Goal: Task Accomplishment & Management: Manage account settings

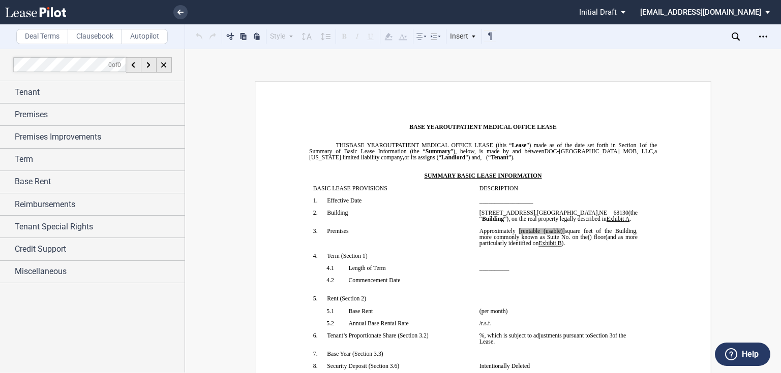
scroll to position [2561, 0]
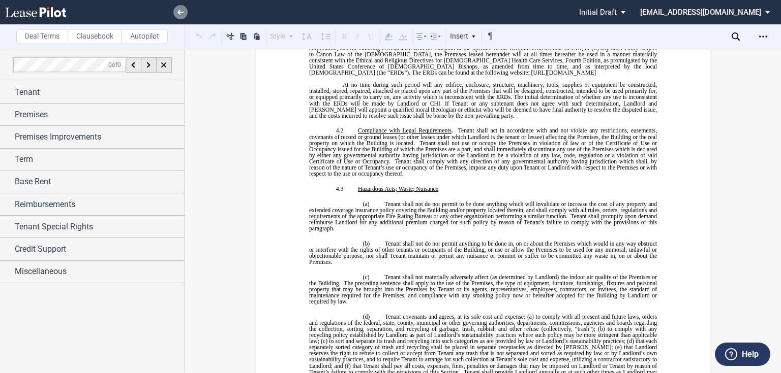
click at [178, 14] on icon at bounding box center [180, 12] width 6 height 5
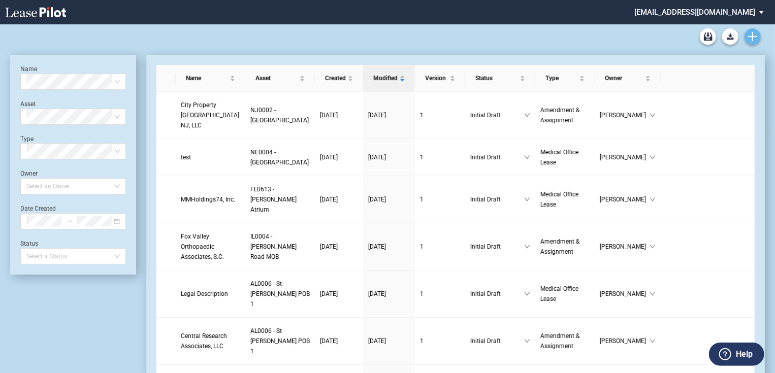
click at [751, 39] on icon "Create new document" at bounding box center [752, 36] width 9 height 9
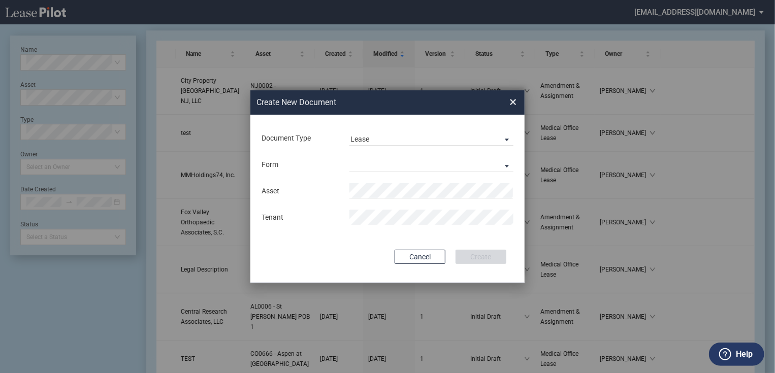
click at [502, 177] on div "Form Medical Office Lease Scottsdale Lease Louisville Lease 1370 Medical Place …" at bounding box center [388, 164] width 254 height 26
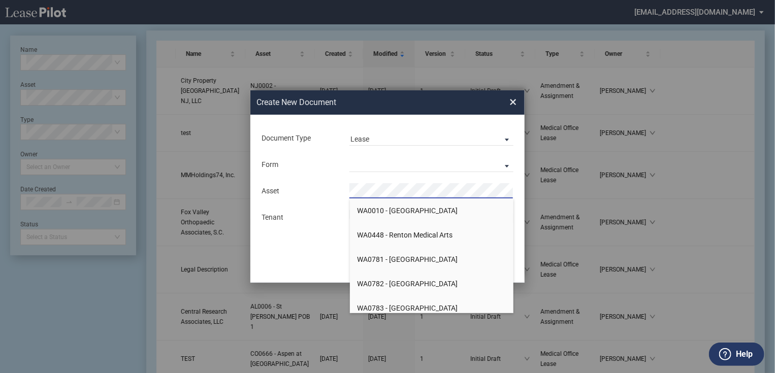
scroll to position [18049, 0]
click at [313, 249] on div "Document Type Lease Lease Amendment Deal Type Office Deal Type Office Form Medi…" at bounding box center [388, 199] width 274 height 168
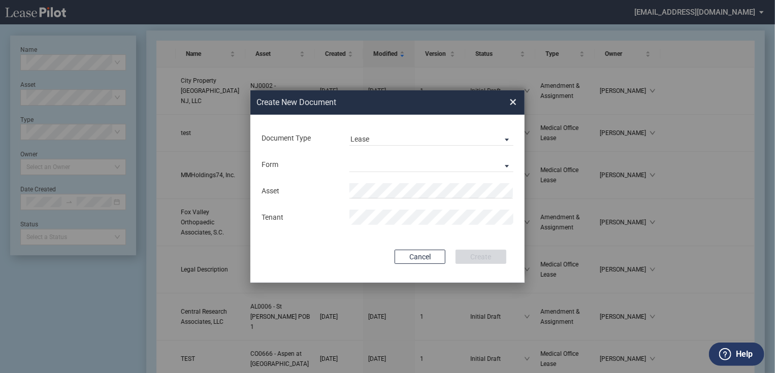
click at [516, 101] on span "×" at bounding box center [513, 102] width 7 height 16
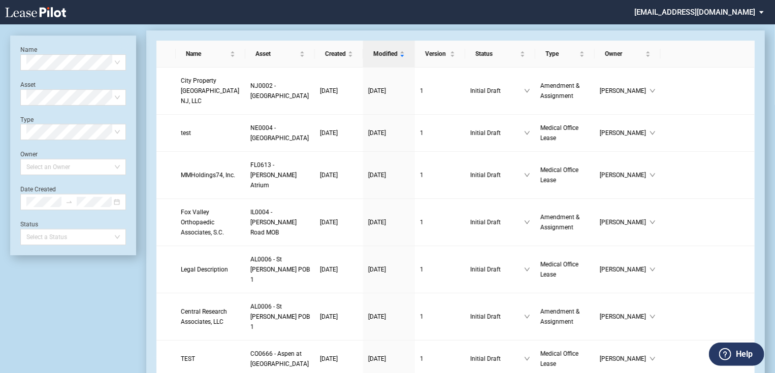
click at [690, 8] on md-select "jlarce@healthpeak.com Admin Area Settings Sign Out" at bounding box center [703, 11] width 139 height 23
click at [760, 7] on div "Admin Area Settings Sign Out" at bounding box center [724, 36] width 115 height 64
click at [761, 13] on div "Admin Area Settings Sign Out" at bounding box center [724, 36] width 115 height 64
click at [708, 16] on div "Admin Area Settings Sign Out" at bounding box center [724, 36] width 115 height 64
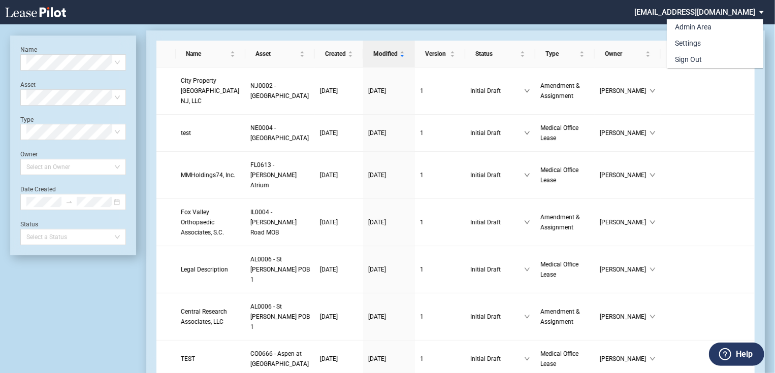
click at [585, 20] on md-backdrop at bounding box center [387, 199] width 775 height 398
click at [751, 14] on md-select "[EMAIL_ADDRESS][DOMAIN_NAME]" at bounding box center [703, 11] width 139 height 23
click at [692, 28] on div "Admin Area" at bounding box center [683, 27] width 37 height 10
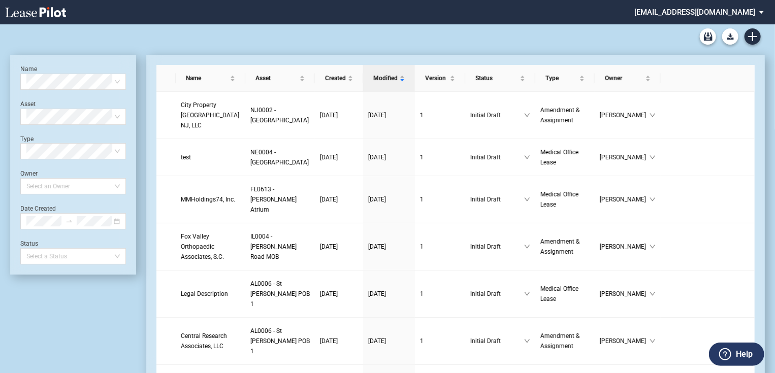
scroll to position [24, 0]
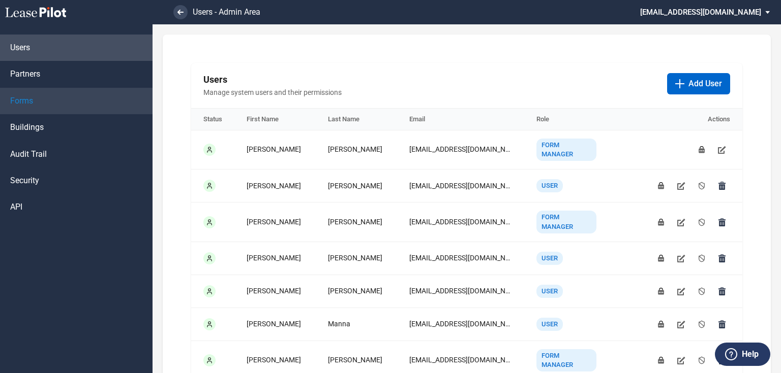
click at [29, 109] on link "Forms" at bounding box center [76, 101] width 152 height 26
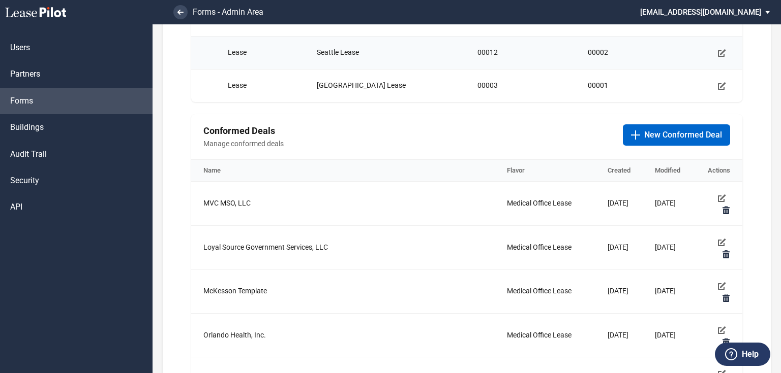
scroll to position [203, 0]
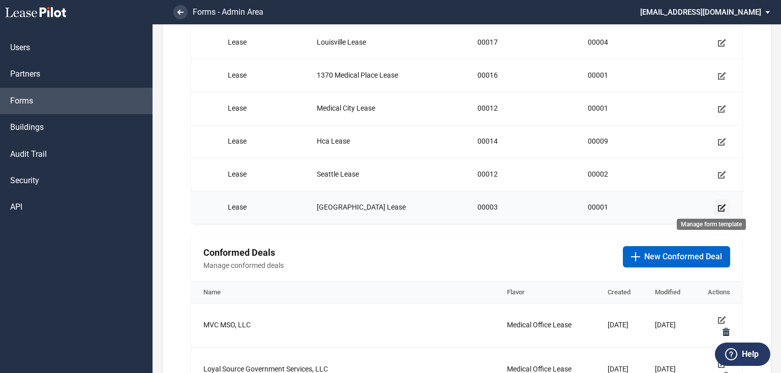
click at [719, 207] on icon "Manage form template" at bounding box center [721, 208] width 8 height 8
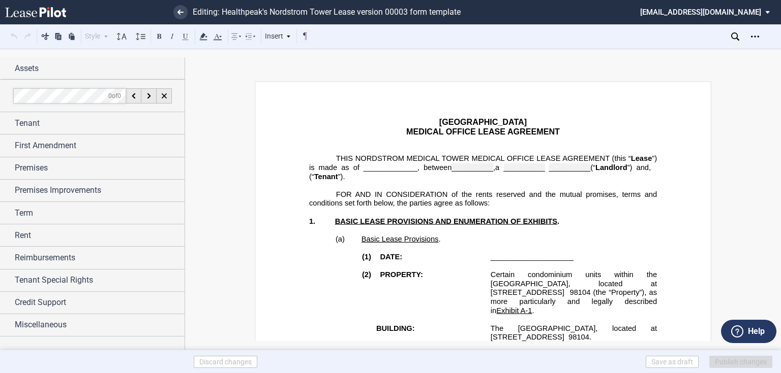
click at [458, 251] on p "﻿" at bounding box center [483, 248] width 348 height 9
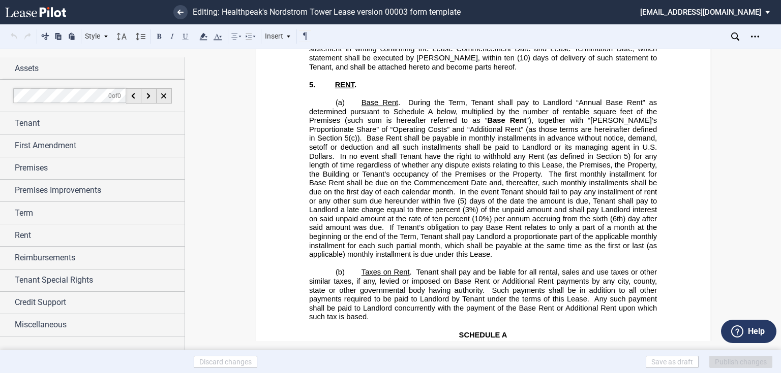
scroll to position [1707, 0]
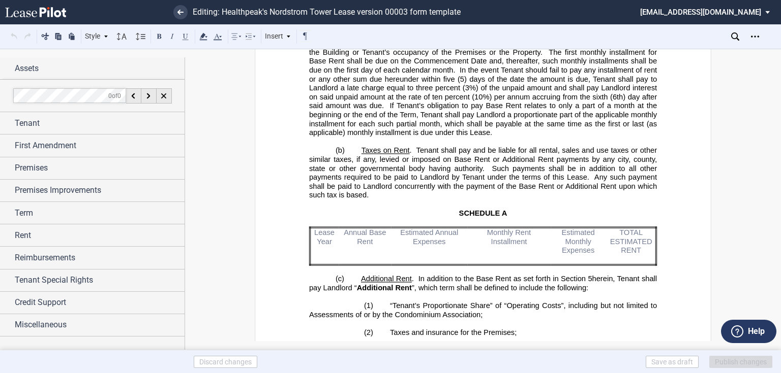
click at [324, 229] on span "Lease Year" at bounding box center [325, 237] width 22 height 17
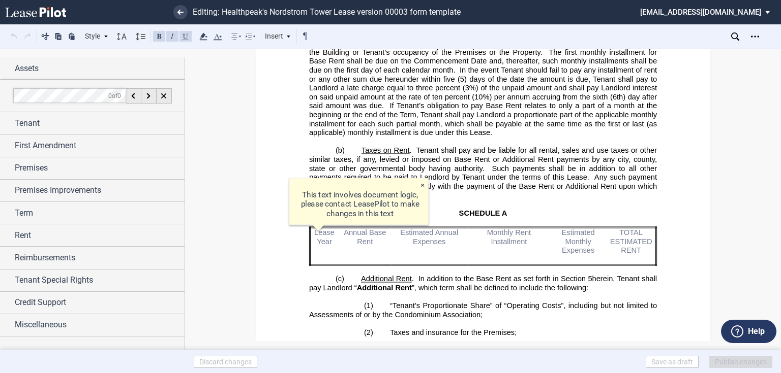
click at [324, 231] on md-toast "× This text involves document logic, please contact LeasePilot to make changes …" at bounding box center [370, 205] width 170 height 65
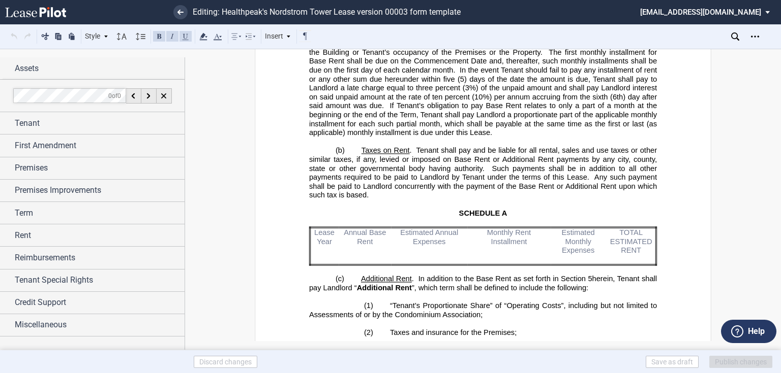
click at [333, 236] on span "Lease Year" at bounding box center [325, 237] width 22 height 17
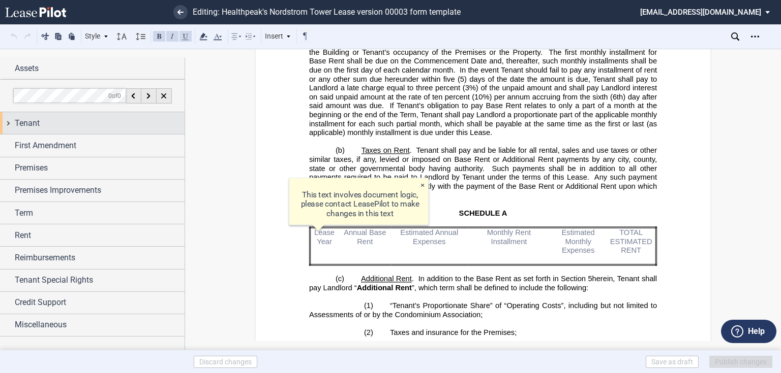
click at [51, 123] on div "Tenant" at bounding box center [100, 123] width 170 height 12
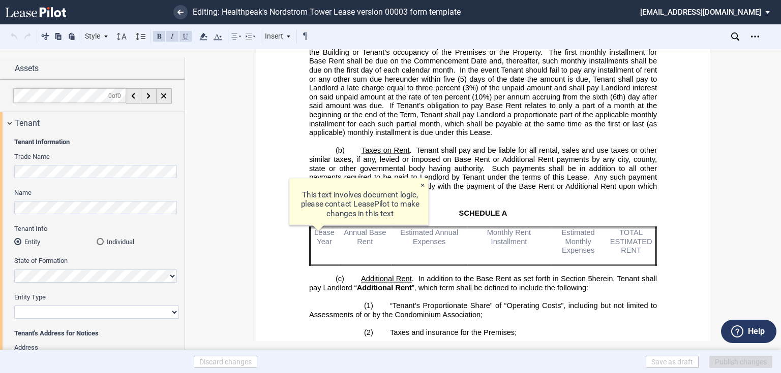
scroll to position [344, 0]
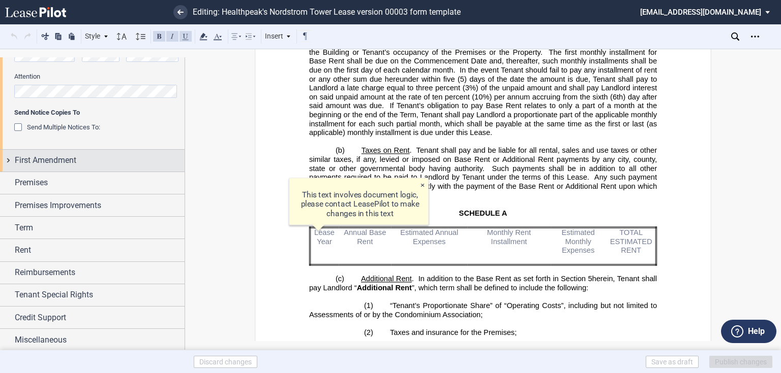
click at [41, 159] on span "First Amendment" at bounding box center [45, 160] width 61 height 12
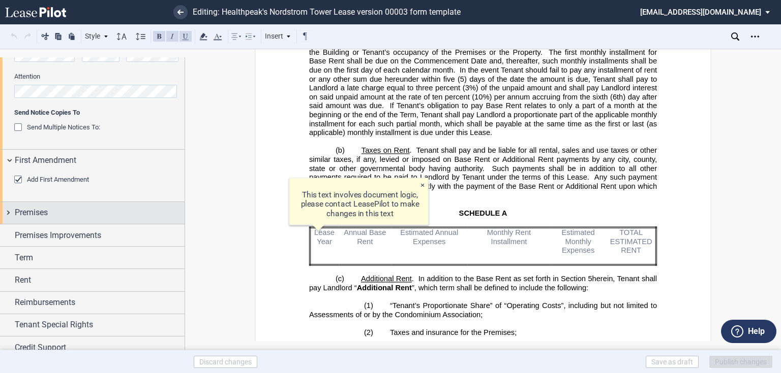
click at [28, 212] on span "Premises" at bounding box center [31, 213] width 33 height 12
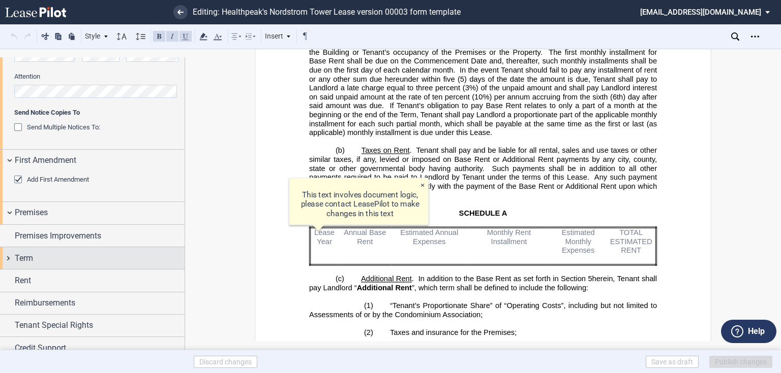
click at [53, 236] on span "Premises Improvements" at bounding box center [58, 236] width 86 height 12
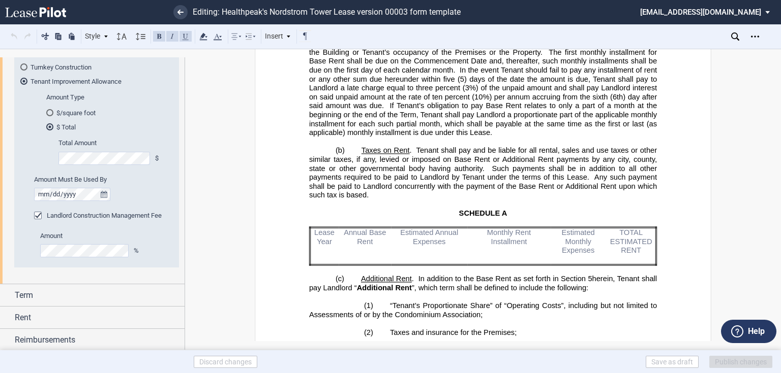
scroll to position [899, 0]
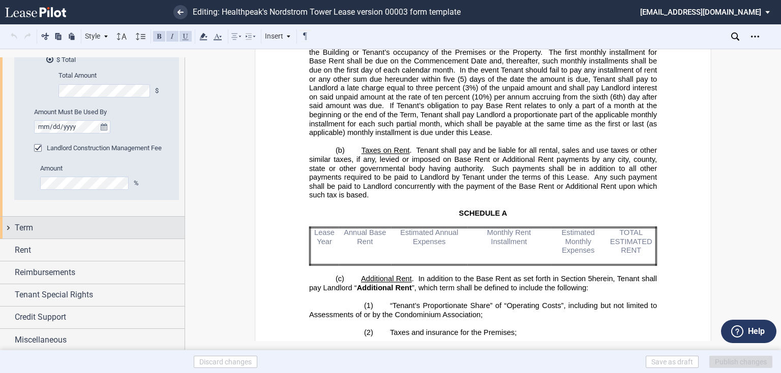
click at [33, 222] on div "Term" at bounding box center [100, 228] width 170 height 12
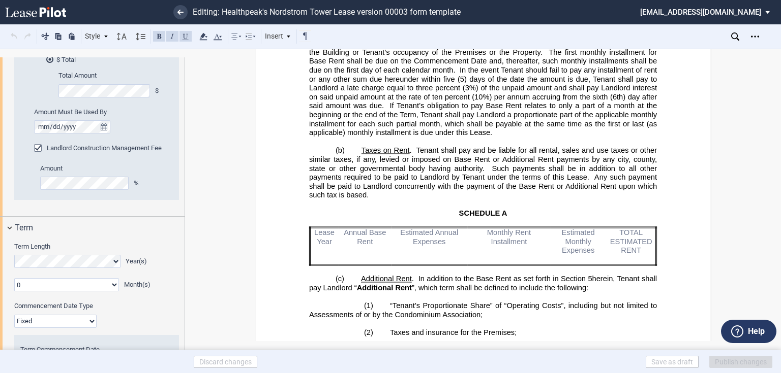
scroll to position [1099, 0]
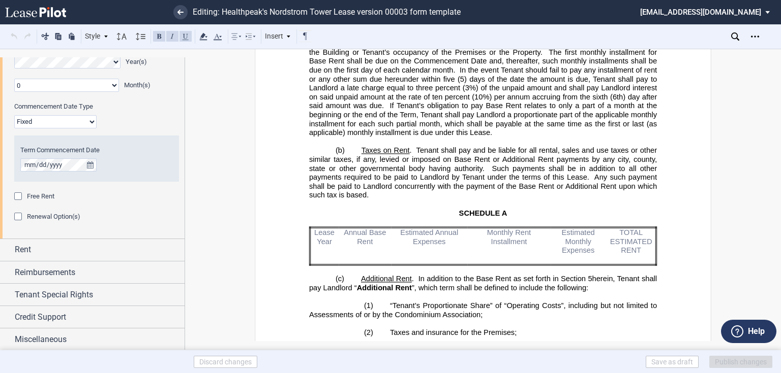
click at [37, 251] on div "Rent" at bounding box center [100, 250] width 170 height 12
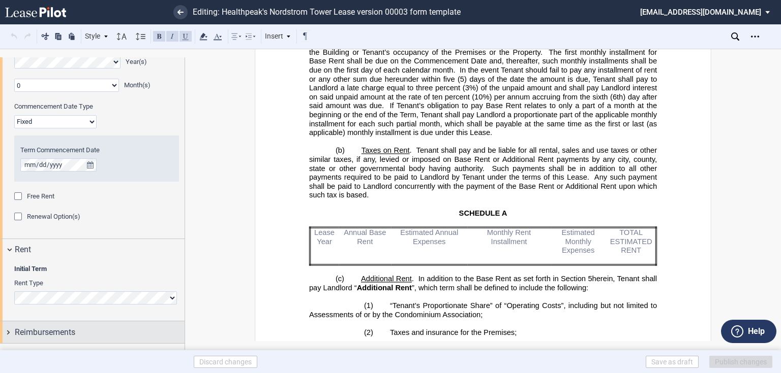
click at [37, 327] on span "Reimbursements" at bounding box center [45, 333] width 60 height 12
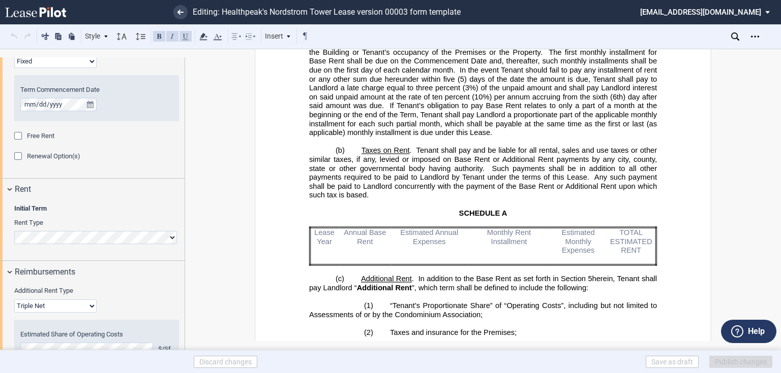
click at [39, 295] on label "Additional Rent Type" at bounding box center [96, 291] width 165 height 9
click at [39, 300] on select "Gross Triple Net" at bounding box center [55, 306] width 82 height 13
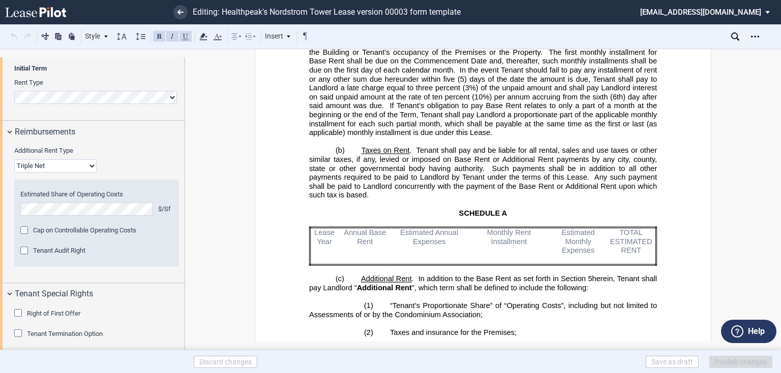
scroll to position [1369, 0]
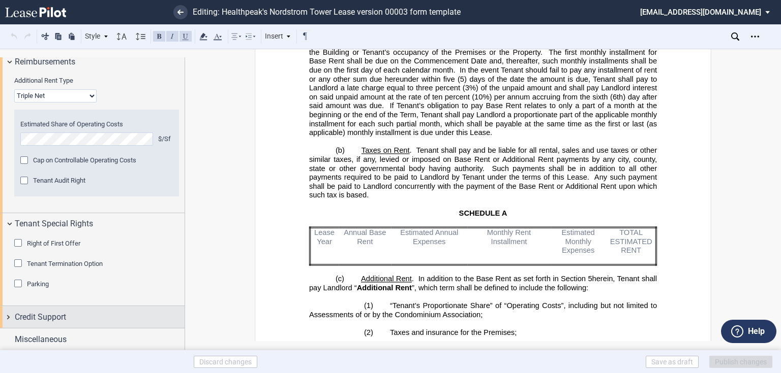
click at [26, 313] on span "Credit Support" at bounding box center [40, 317] width 51 height 12
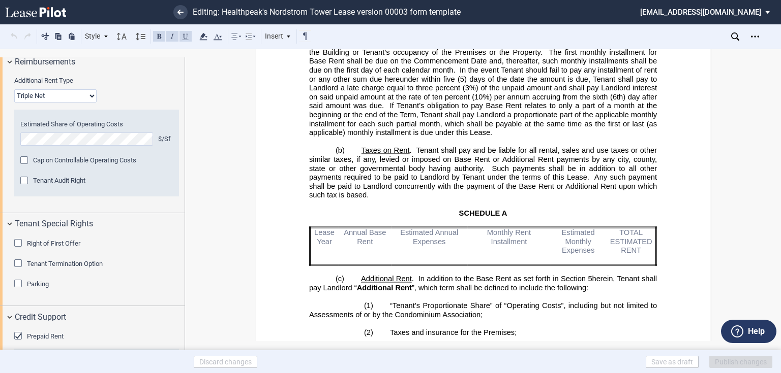
scroll to position [1491, 0]
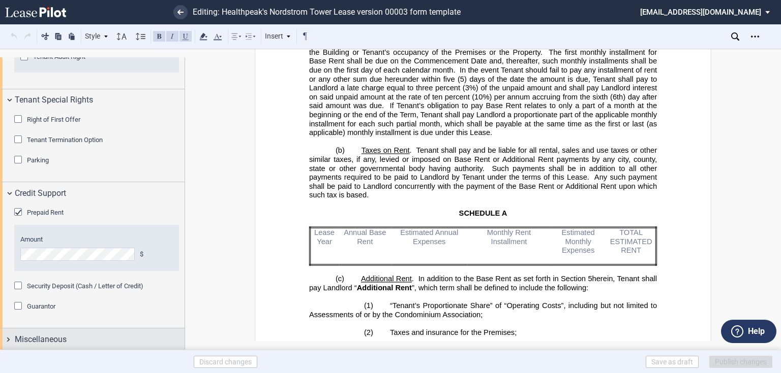
click at [39, 335] on span "Miscellaneous" at bounding box center [41, 340] width 52 height 12
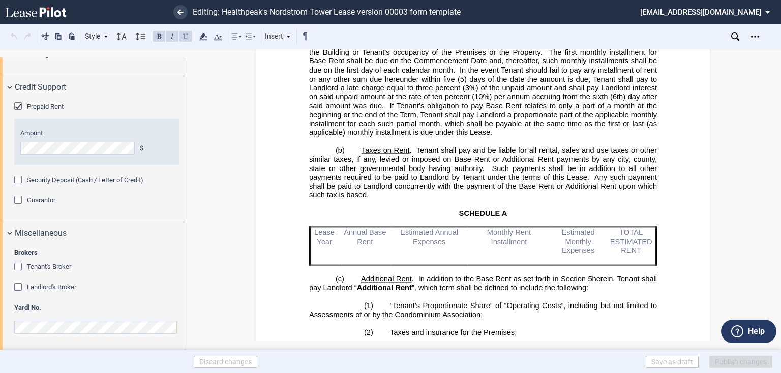
click at [42, 289] on span "Landlord's Broker" at bounding box center [51, 288] width 49 height 8
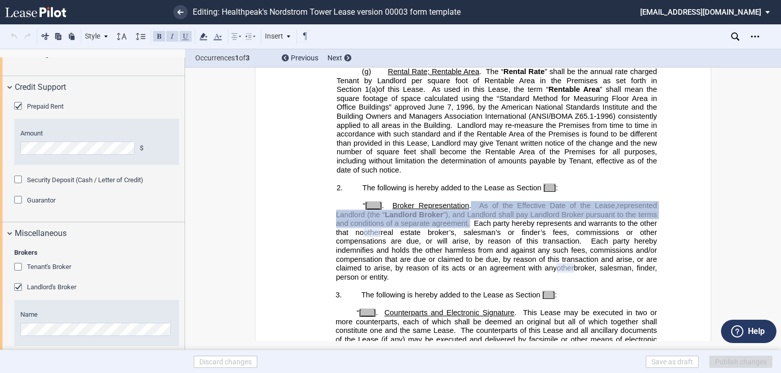
scroll to position [16177, 0]
click at [44, 269] on span "Tenant's Broker" at bounding box center [49, 267] width 44 height 8
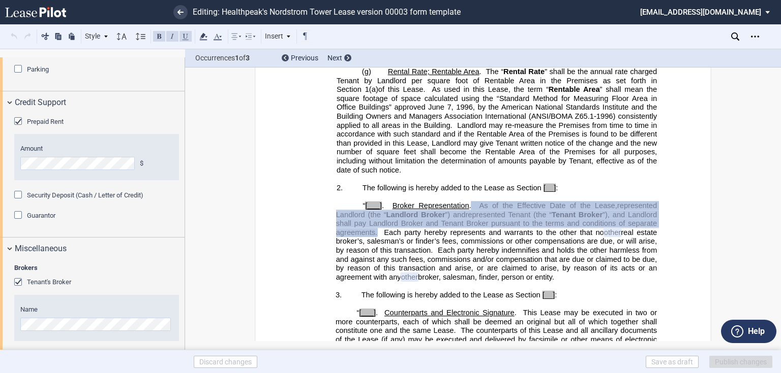
scroll to position [1503, 0]
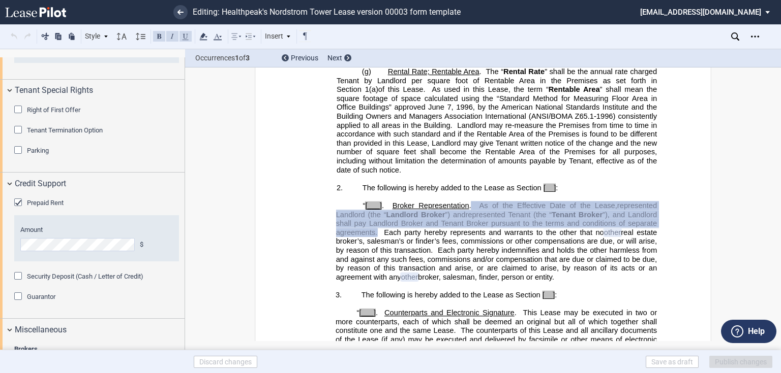
click at [38, 299] on span "Guarantor" at bounding box center [41, 297] width 28 height 8
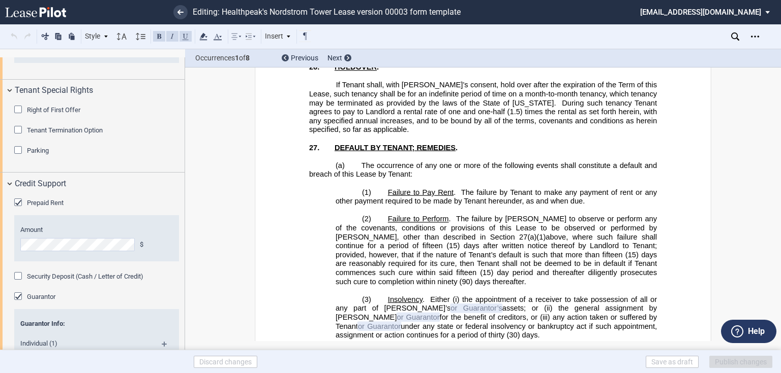
click at [36, 276] on span "Security Deposit (Cash / Letter of Credit)" at bounding box center [85, 277] width 116 height 8
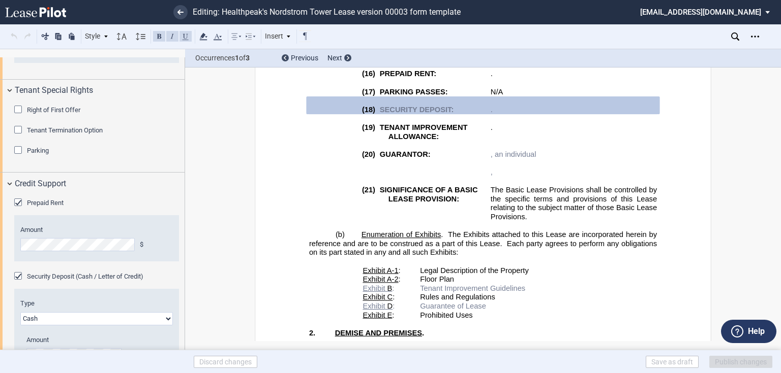
scroll to position [1584, 0]
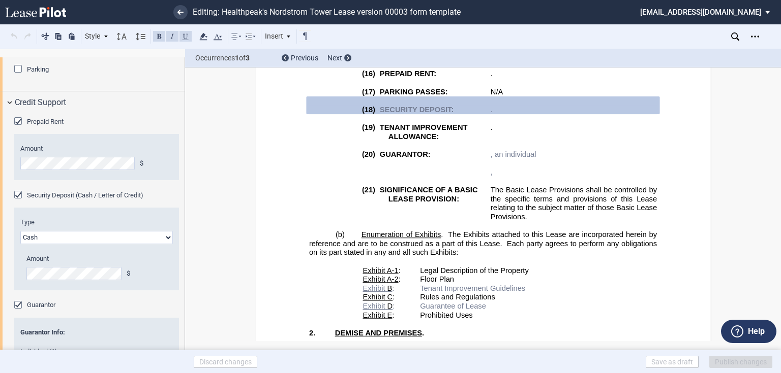
click at [115, 232] on select "Letter of Credit (L/C) Cash Cash and Letter of Credit" at bounding box center [96, 237] width 152 height 13
click at [20, 231] on select "Letter of Credit (L/C) Cash Cash and Letter of Credit" at bounding box center [96, 237] width 152 height 13
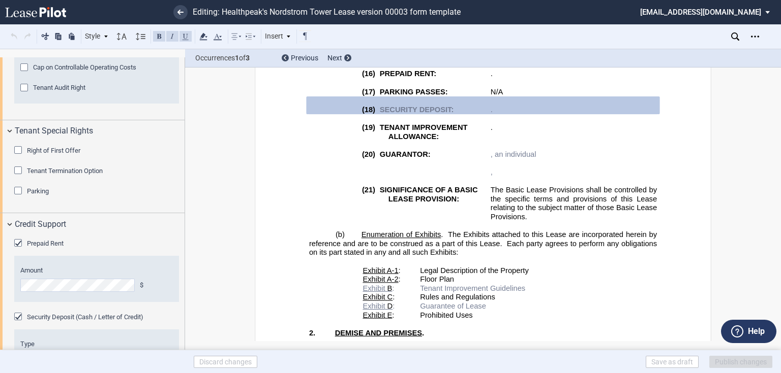
scroll to position [1340, 0]
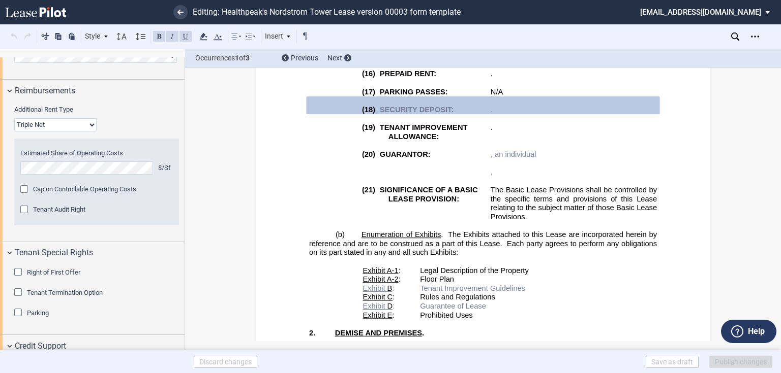
click at [24, 310] on div "Parking" at bounding box center [19, 314] width 10 height 10
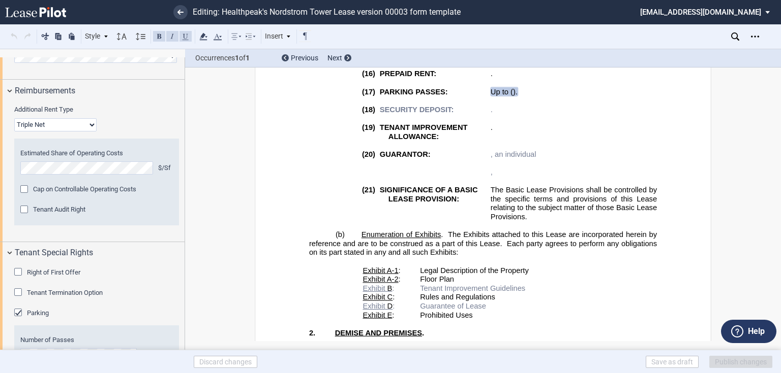
click at [16, 291] on div "Tenant Termination Option" at bounding box center [19, 294] width 10 height 10
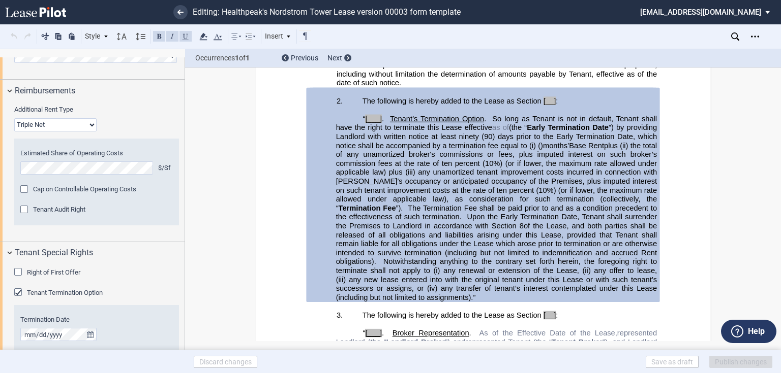
click at [18, 276] on div "Right of First Offer" at bounding box center [19, 273] width 10 height 10
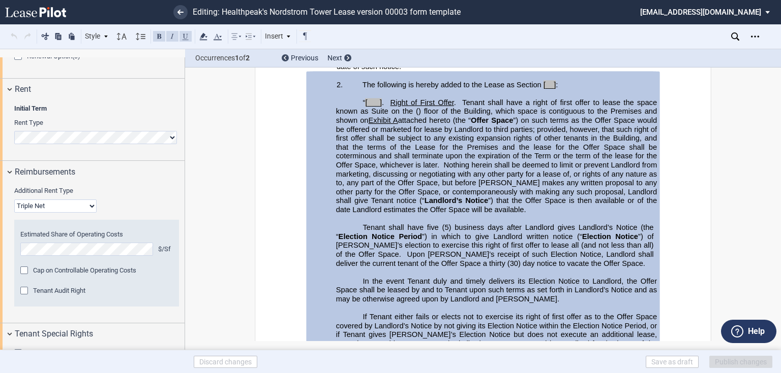
scroll to position [1219, 0]
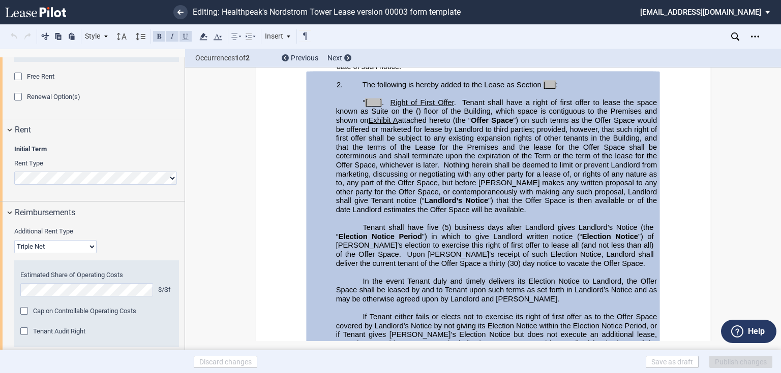
click at [26, 331] on div "Tenant Audit Right" at bounding box center [25, 333] width 10 height 10
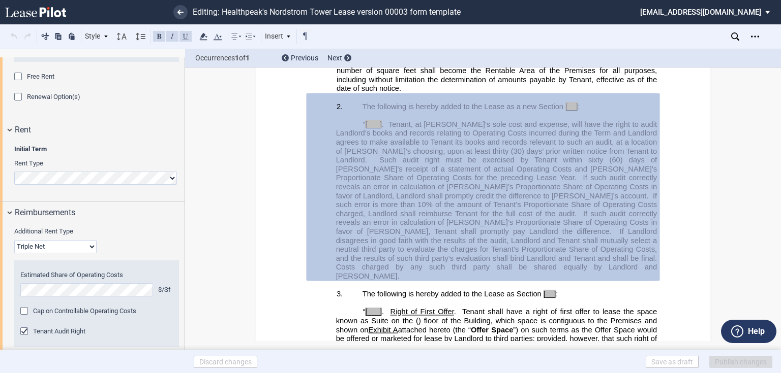
click at [24, 313] on div "Cap on Controllable Operating Costs" at bounding box center [25, 312] width 10 height 10
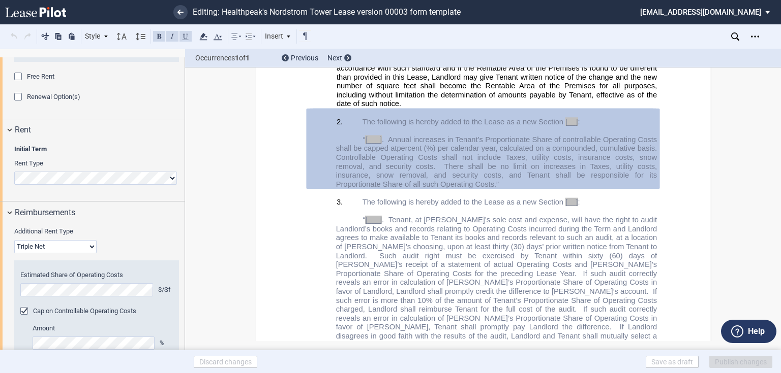
scroll to position [1340, 0]
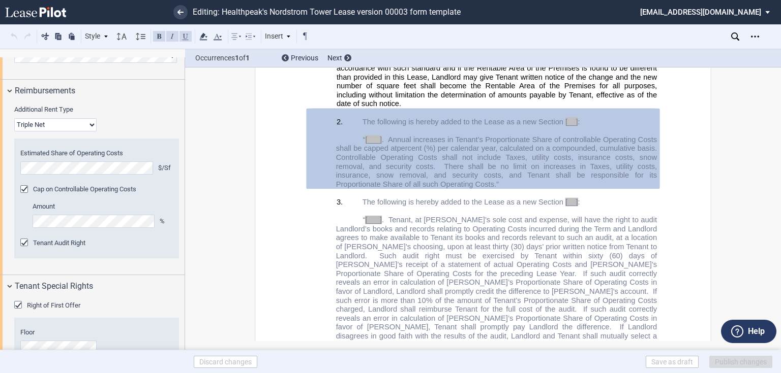
click at [27, 192] on div "Cap on Controllable Operating Costs" at bounding box center [25, 190] width 10 height 10
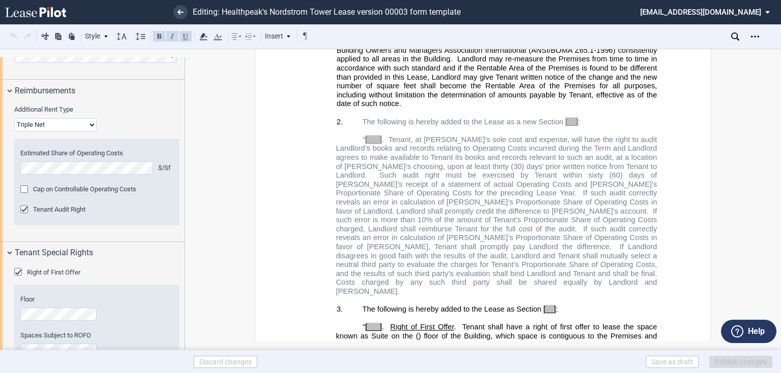
click at [22, 210] on div "Tenant Audit Right" at bounding box center [25, 211] width 10 height 10
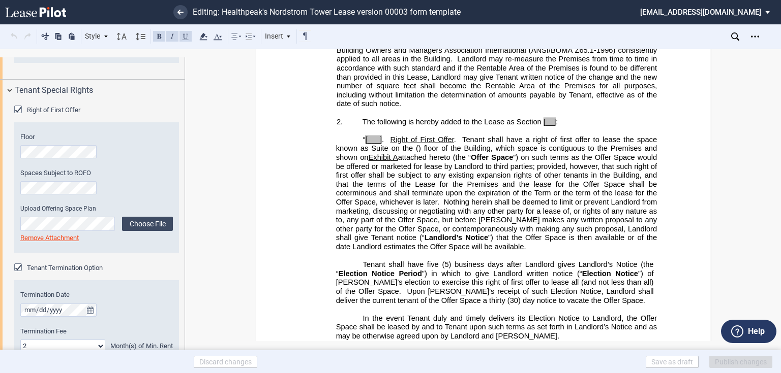
scroll to position [1544, 0]
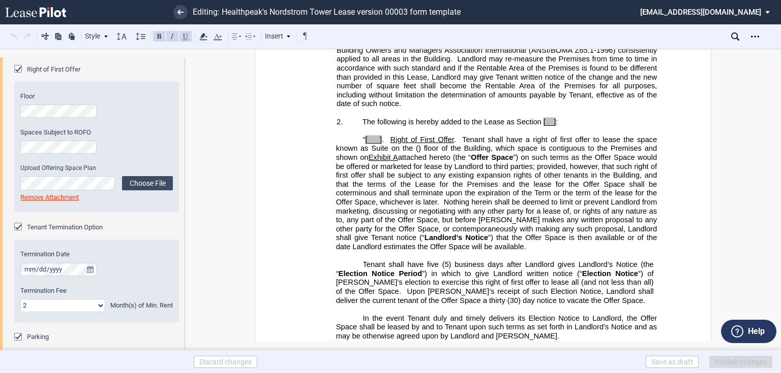
click at [16, 68] on div "Right of First Offer" at bounding box center [19, 70] width 10 height 10
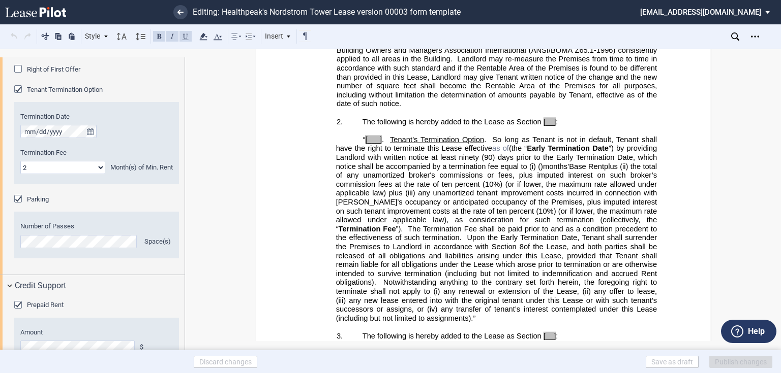
click at [19, 200] on div "Parking" at bounding box center [19, 200] width 10 height 10
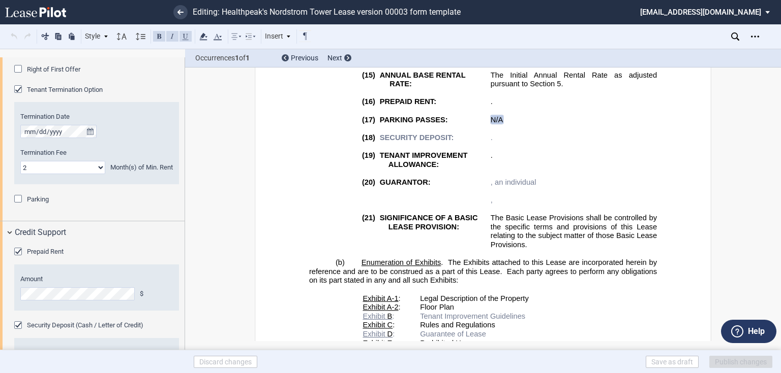
scroll to position [551, 0]
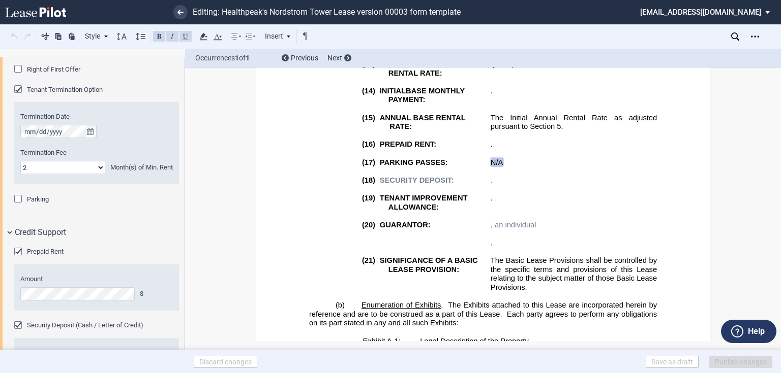
click at [19, 253] on div "Prepaid Rent" at bounding box center [19, 253] width 10 height 10
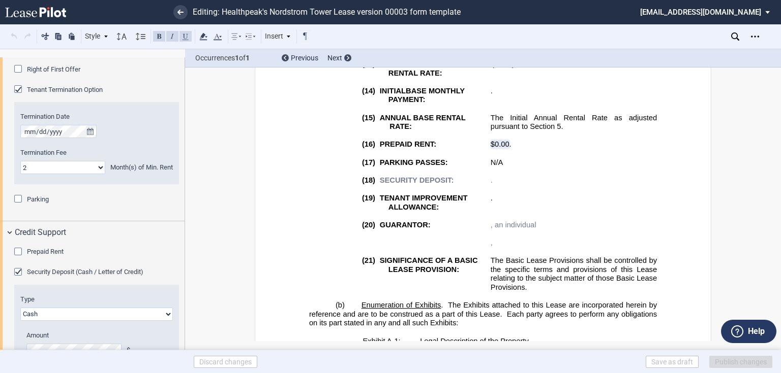
click at [17, 274] on div "Security Deposit (Cash / Letter of Credit)" at bounding box center [19, 273] width 10 height 10
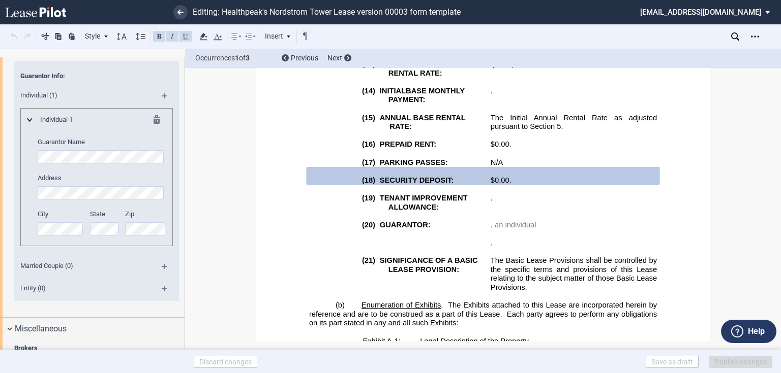
scroll to position [1666, 0]
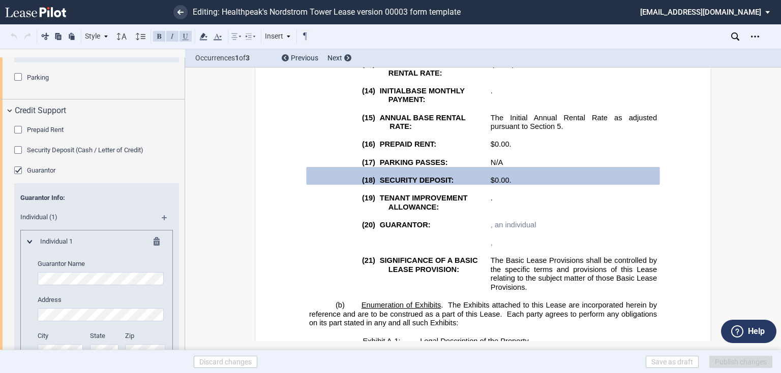
click at [20, 171] on div "Guarantor" at bounding box center [19, 172] width 10 height 10
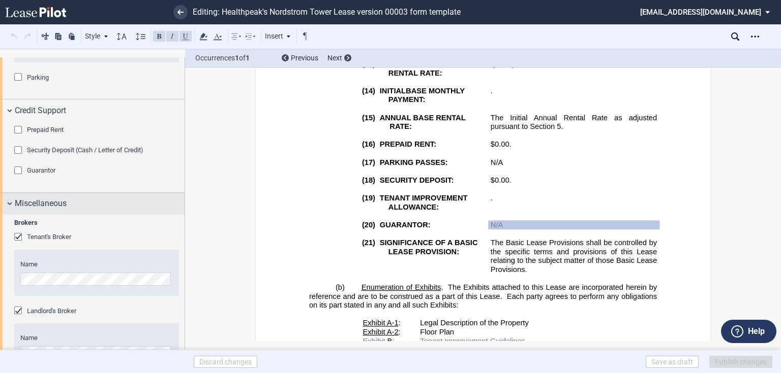
scroll to position [1742, 0]
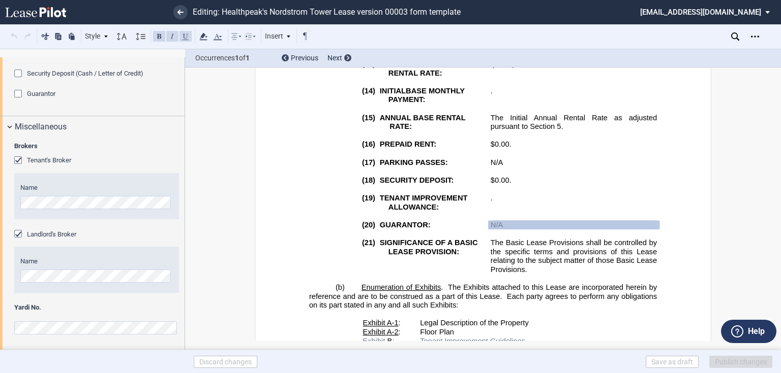
click at [19, 159] on div "Tenant's Broker" at bounding box center [19, 162] width 10 height 10
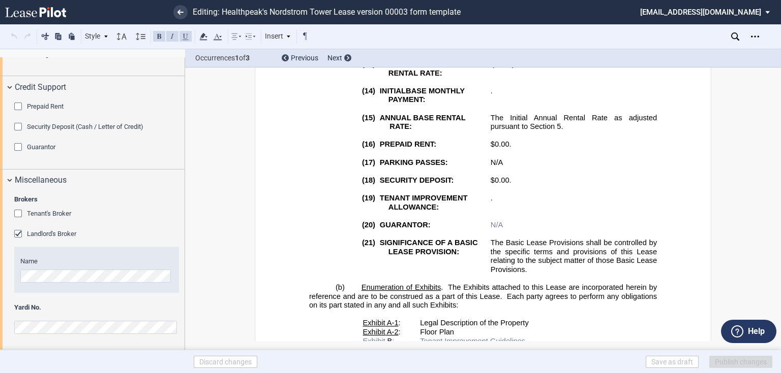
scroll to position [16392, 0]
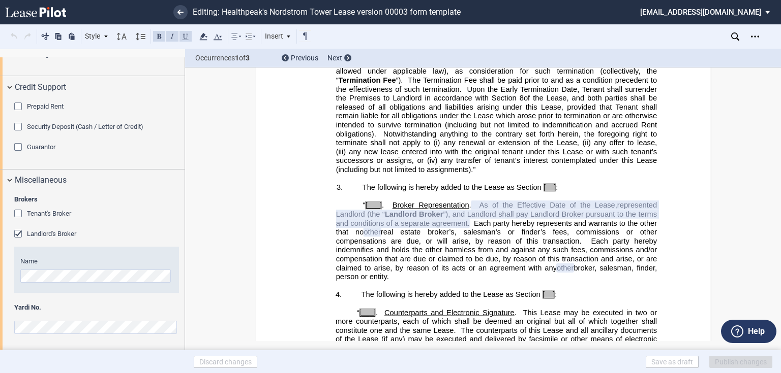
click at [22, 234] on div "Landlord's Broker" at bounding box center [19, 235] width 10 height 10
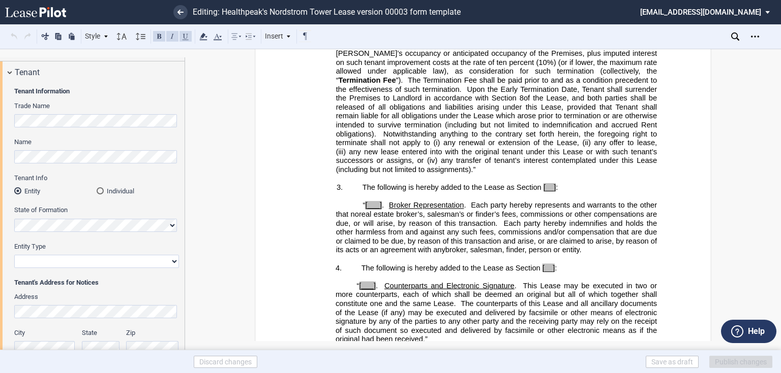
scroll to position [0, 0]
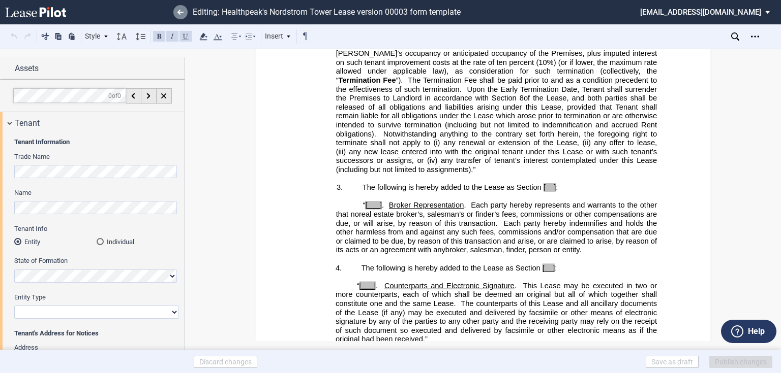
click at [183, 18] on link at bounding box center [180, 12] width 14 height 14
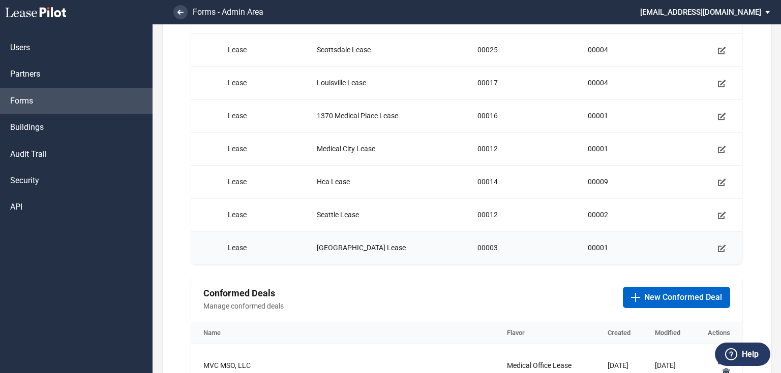
scroll to position [41, 0]
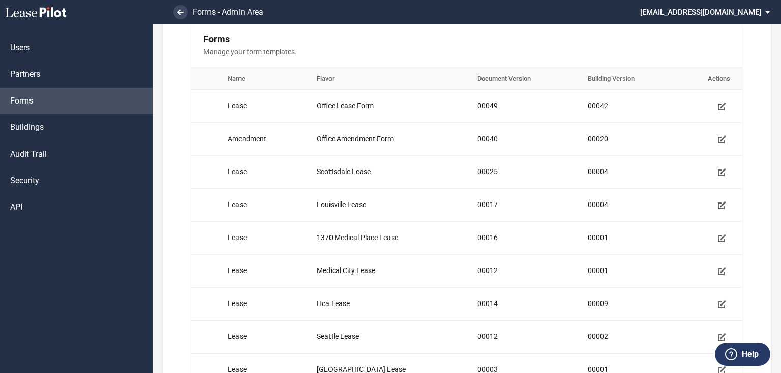
click at [37, 16] on icon at bounding box center [35, 12] width 61 height 10
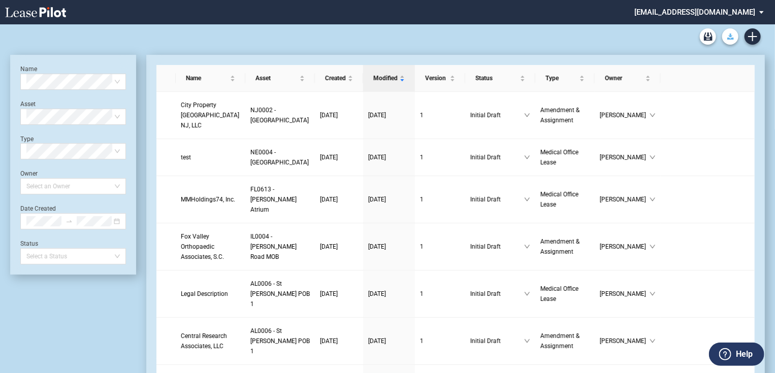
click at [728, 38] on use "Download Blank Form" at bounding box center [731, 37] width 7 height 6
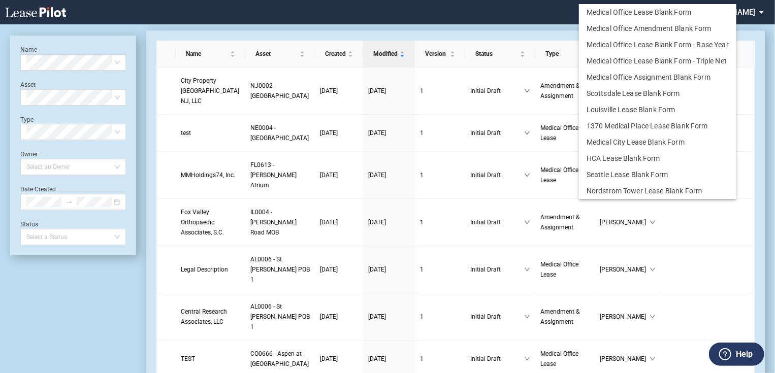
click at [520, 5] on md-backdrop at bounding box center [387, 199] width 775 height 398
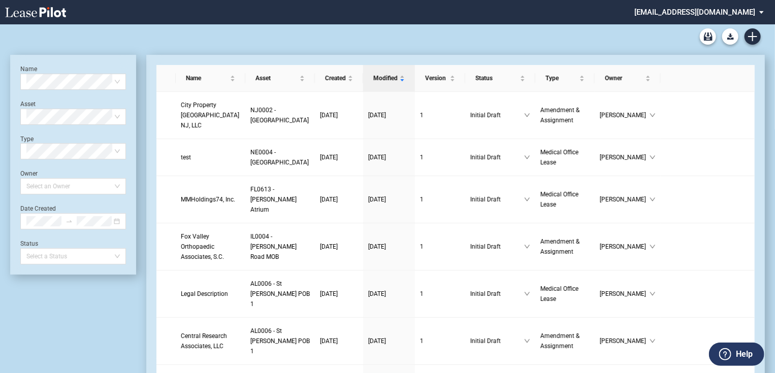
click at [739, 10] on md-select "jlarce@healthpeak.com Admin Area Settings Sign Out" at bounding box center [703, 11] width 139 height 23
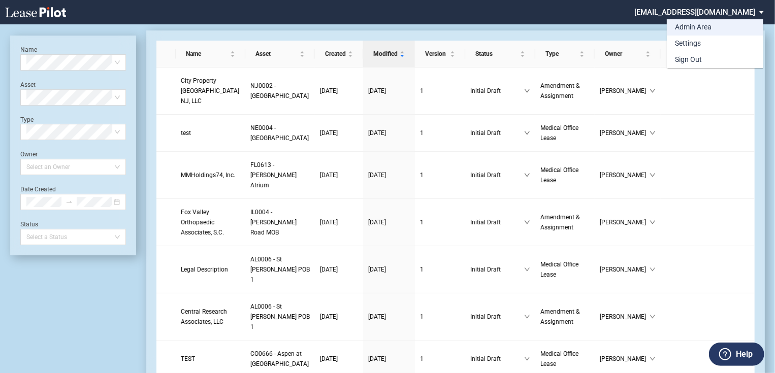
click at [697, 30] on div "Admin Area" at bounding box center [693, 27] width 37 height 10
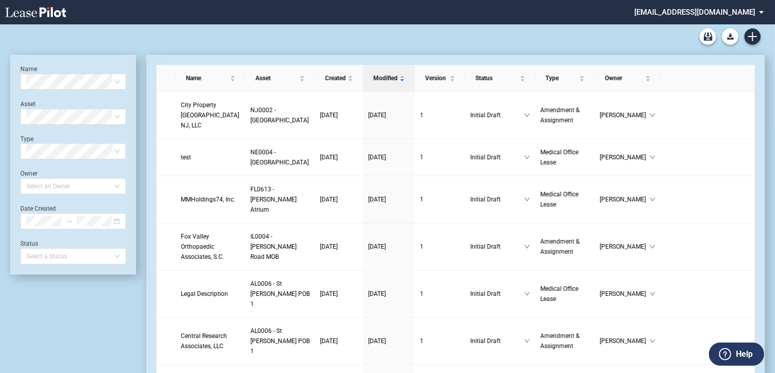
scroll to position [24, 0]
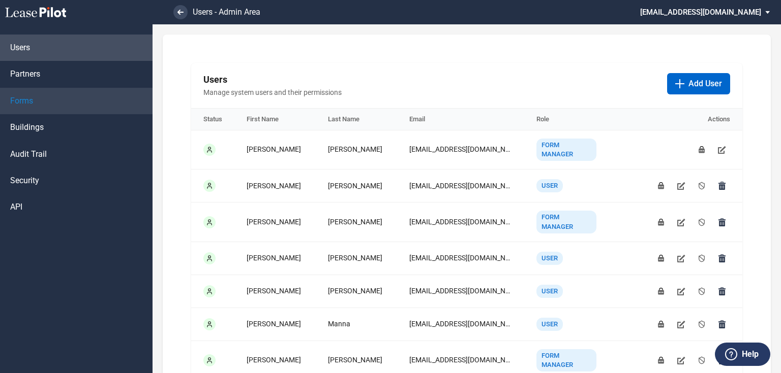
click at [45, 92] on link "Forms" at bounding box center [76, 101] width 152 height 26
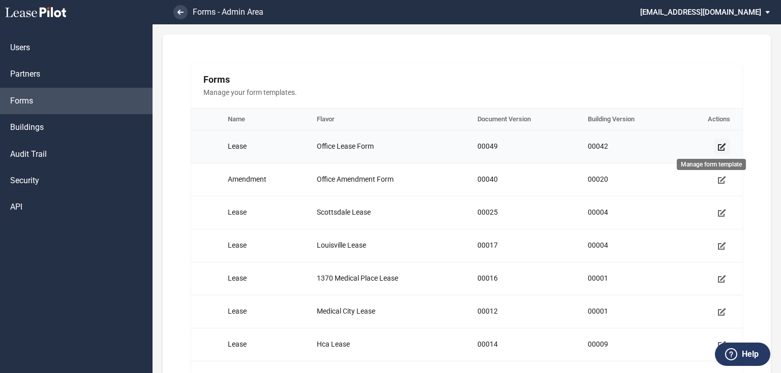
click at [717, 146] on icon "Manage form template" at bounding box center [721, 147] width 8 height 8
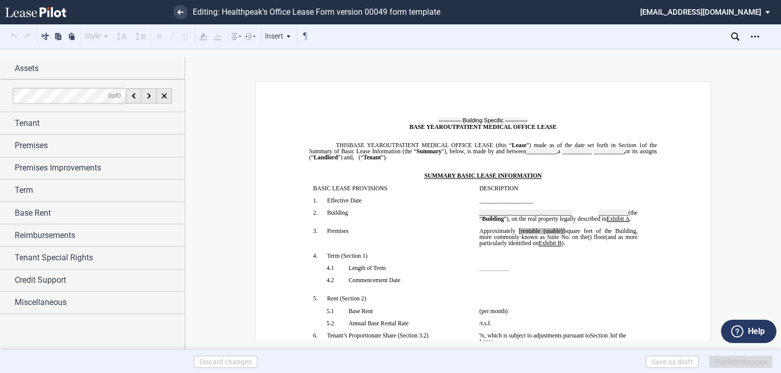
click at [26, 66] on div "Assets" at bounding box center [100, 69] width 170 height 12
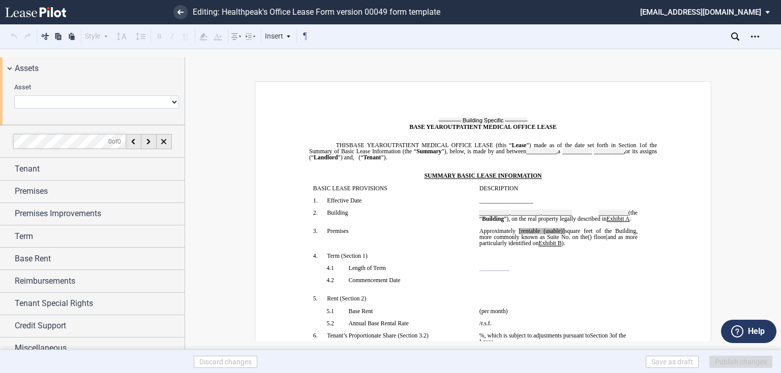
drag, startPoint x: 50, startPoint y: 101, endPoint x: 104, endPoint y: 102, distance: 53.9
click at [50, 101] on select "0239 - Gateway 0318 - UCD Midtown Clinic 0346 - Castledale 0404 - Roseburg 0436…" at bounding box center [96, 102] width 165 height 13
click at [169, 103] on select "0239 - Gateway 0318 - UCD Midtown Clinic 0346 - Castledale 0404 - Roseburg 0436…" at bounding box center [96, 102] width 165 height 13
select select "object:4856"
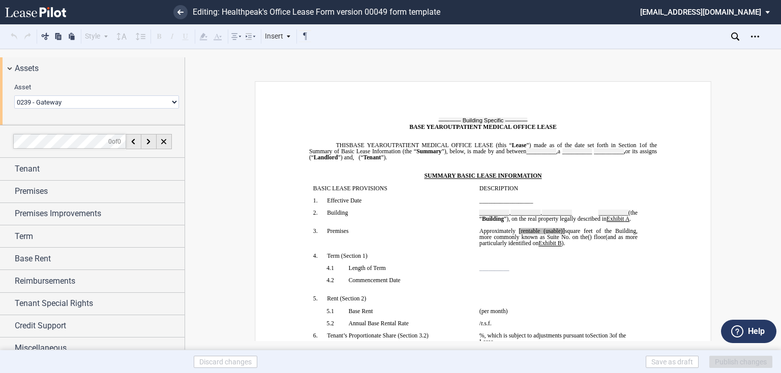
click at [14, 96] on select "0239 - Gateway 0318 - UCD Midtown Clinic 0346 - Castledale 0404 - Roseburg 0436…" at bounding box center [96, 102] width 165 height 13
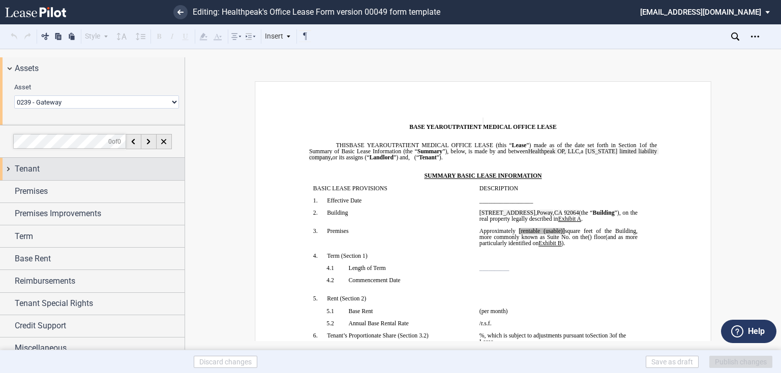
click at [59, 171] on div "Tenant" at bounding box center [100, 169] width 170 height 12
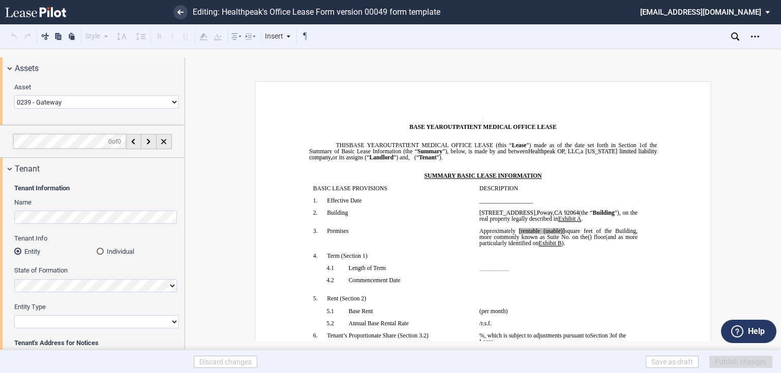
click at [171, 14] on li at bounding box center [145, 12] width 83 height 24
click at [173, 12] on link at bounding box center [180, 12] width 14 height 14
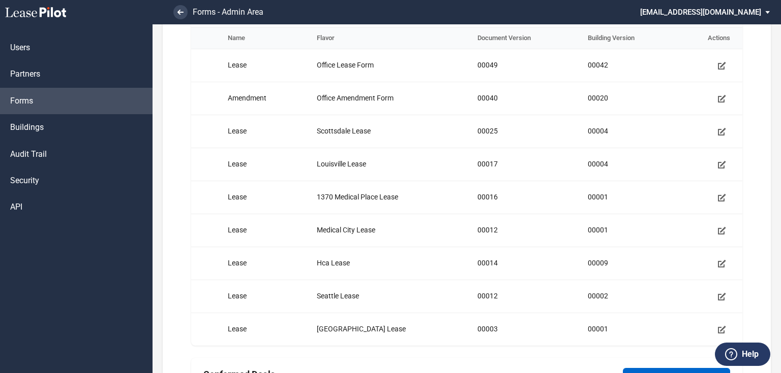
scroll to position [41, 0]
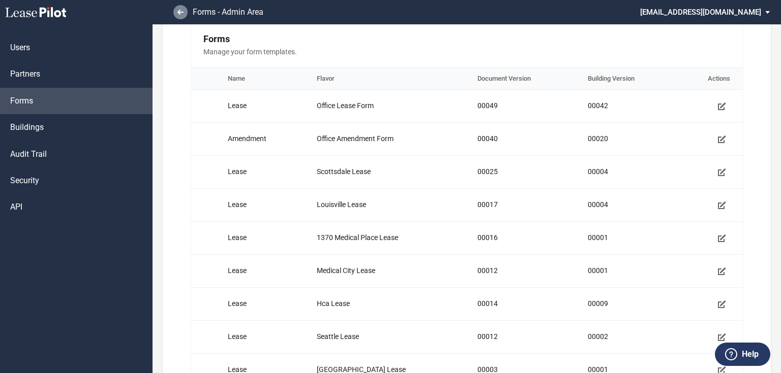
click at [177, 11] on icon at bounding box center [180, 12] width 6 height 5
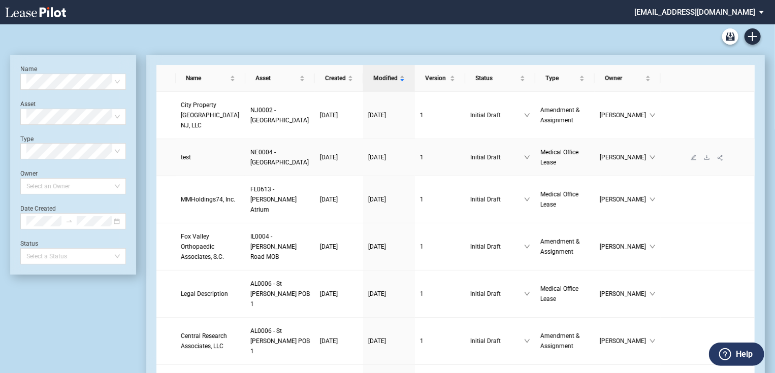
click at [188, 161] on span "test" at bounding box center [186, 157] width 10 height 7
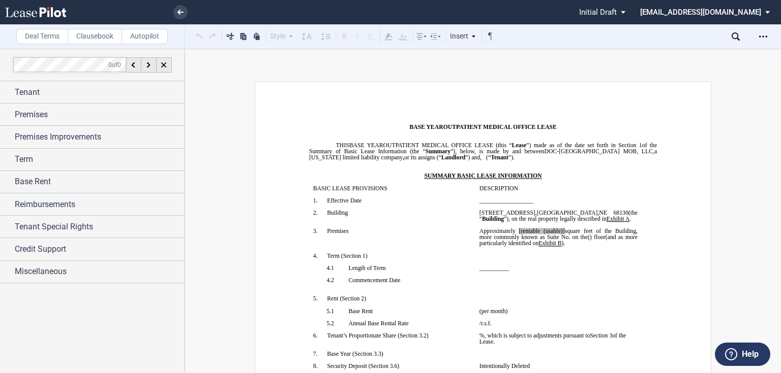
click at [106, 31] on label "Clausebook" at bounding box center [95, 36] width 54 height 15
